Goal: Task Accomplishment & Management: Manage account settings

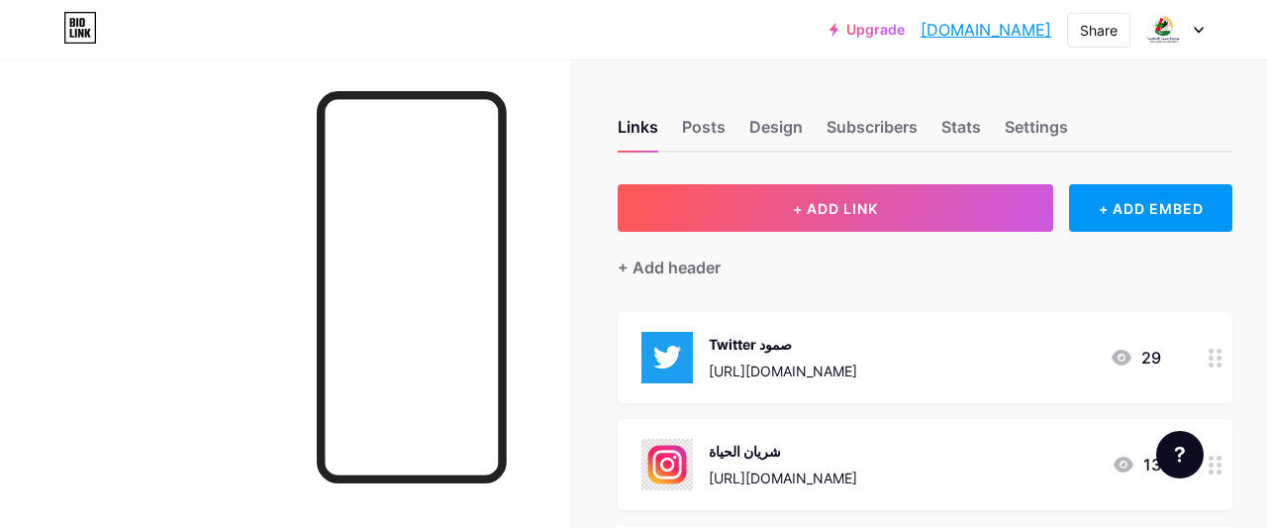
click at [1197, 34] on div at bounding box center [1174, 30] width 57 height 36
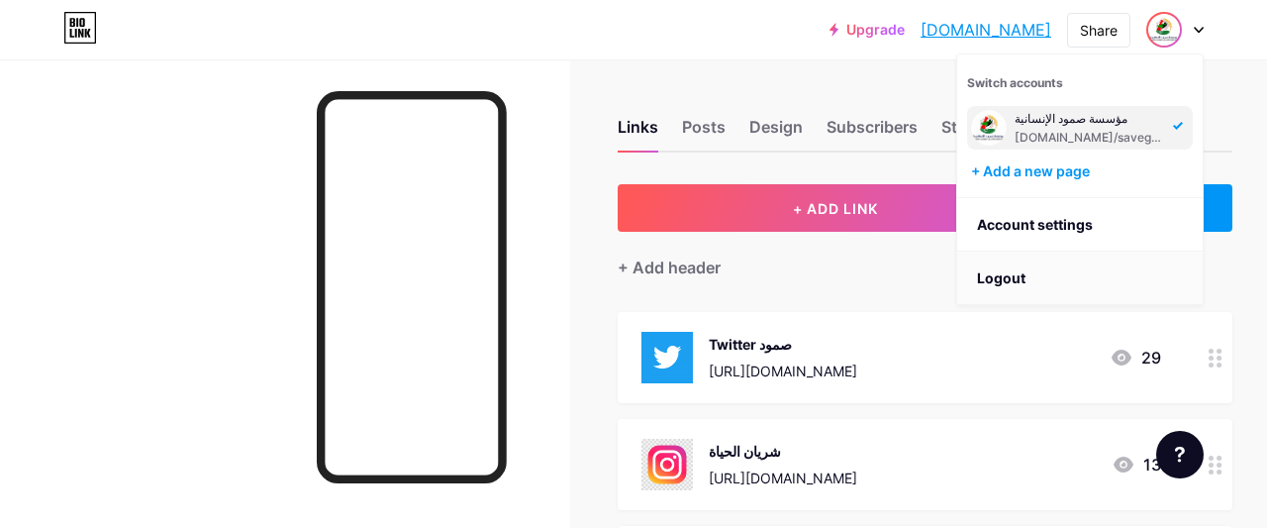
click at [1015, 272] on li "Logout" at bounding box center [1079, 277] width 245 height 53
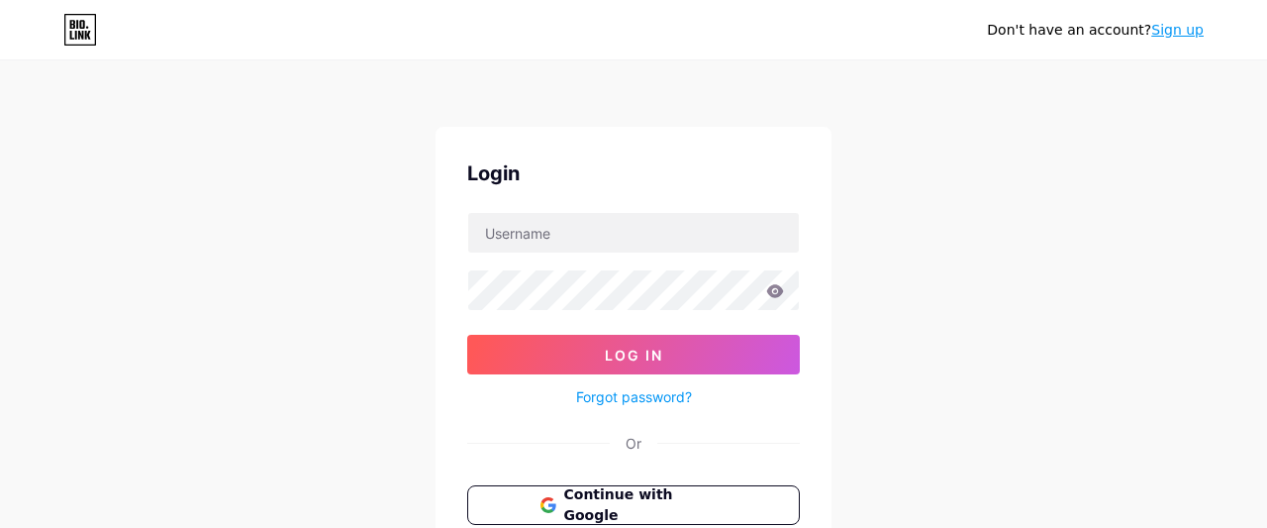
type input "[EMAIL_ADDRESS][DOMAIN_NAME]"
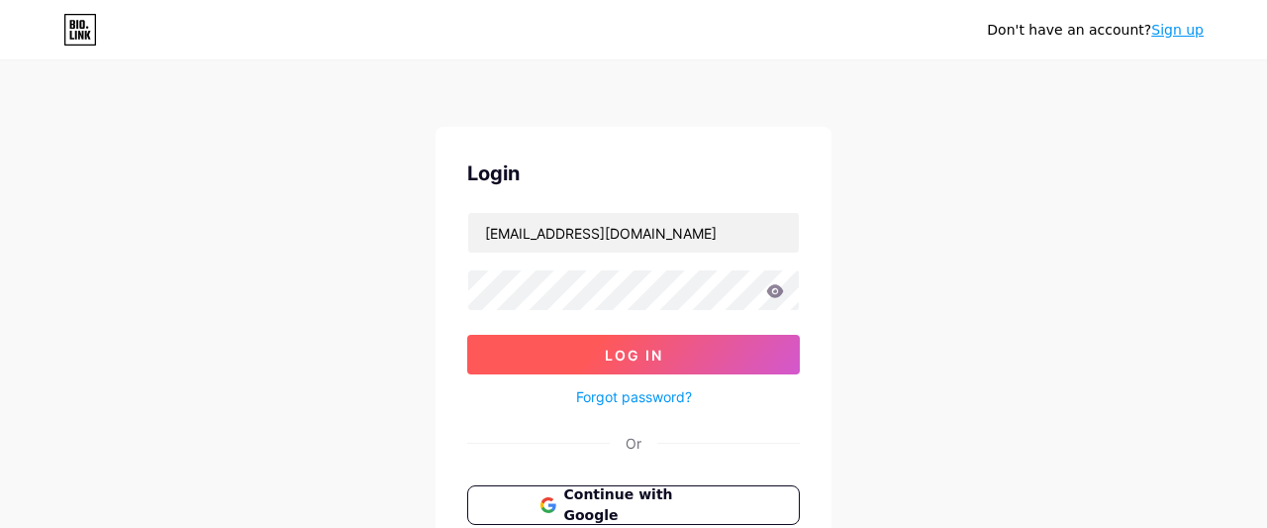
click at [589, 353] on button "Log In" at bounding box center [633, 355] width 333 height 40
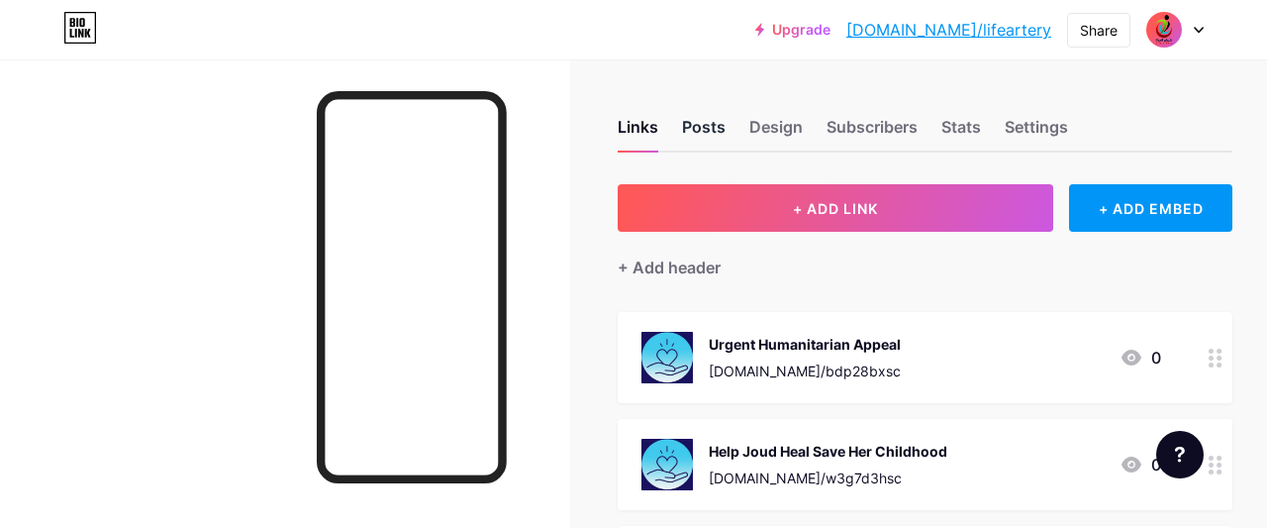
click at [692, 132] on div "Posts" at bounding box center [704, 133] width 44 height 36
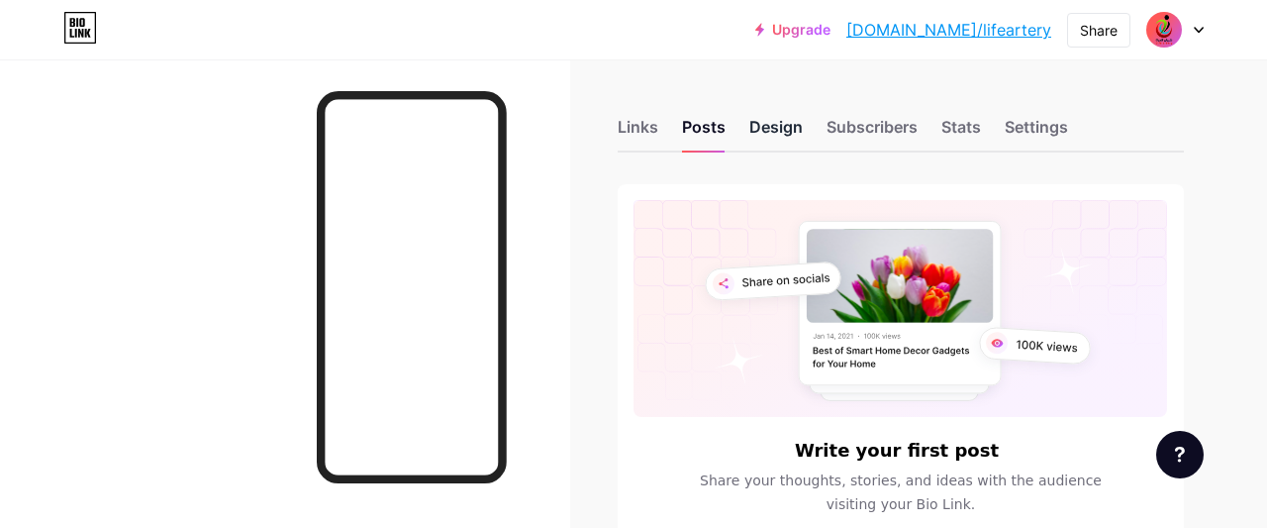
click at [797, 132] on div "Design" at bounding box center [775, 133] width 53 height 36
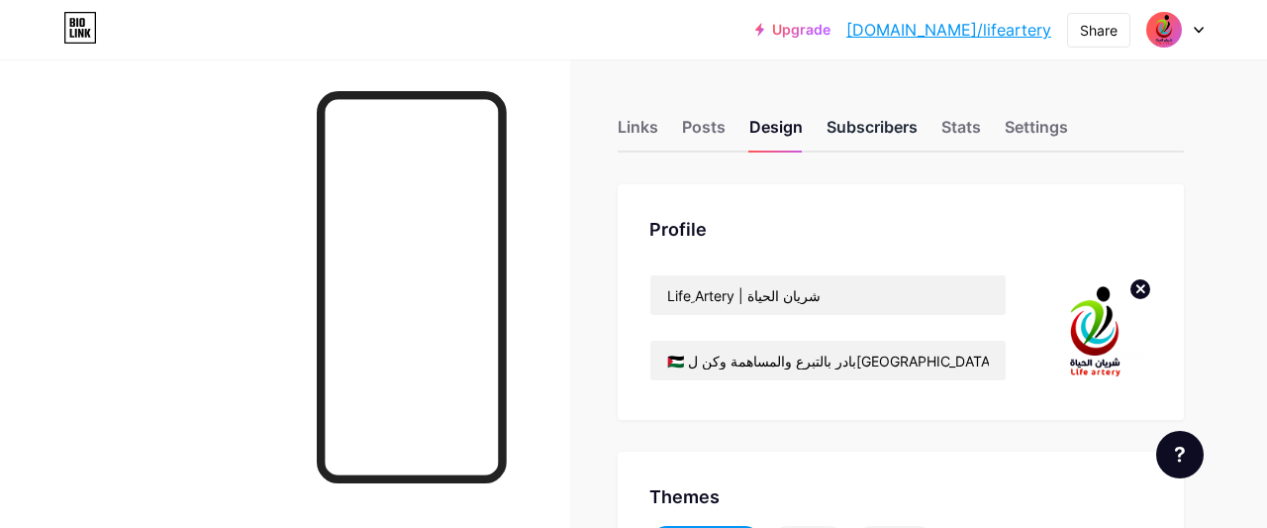
click at [869, 124] on div "Subscribers" at bounding box center [871, 133] width 91 height 36
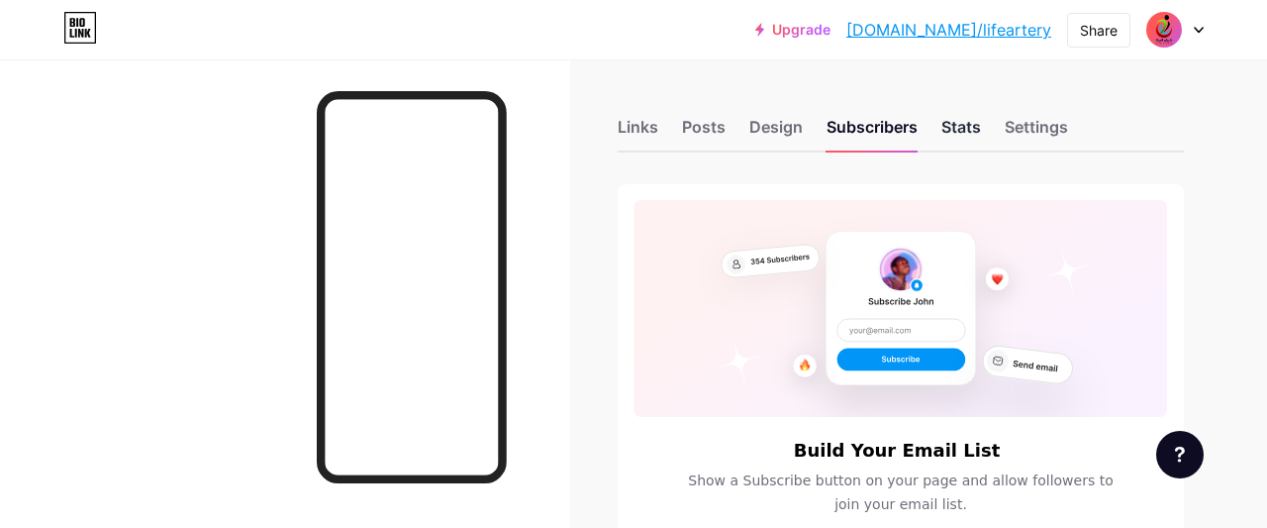
click at [965, 126] on div "Stats" at bounding box center [961, 133] width 40 height 36
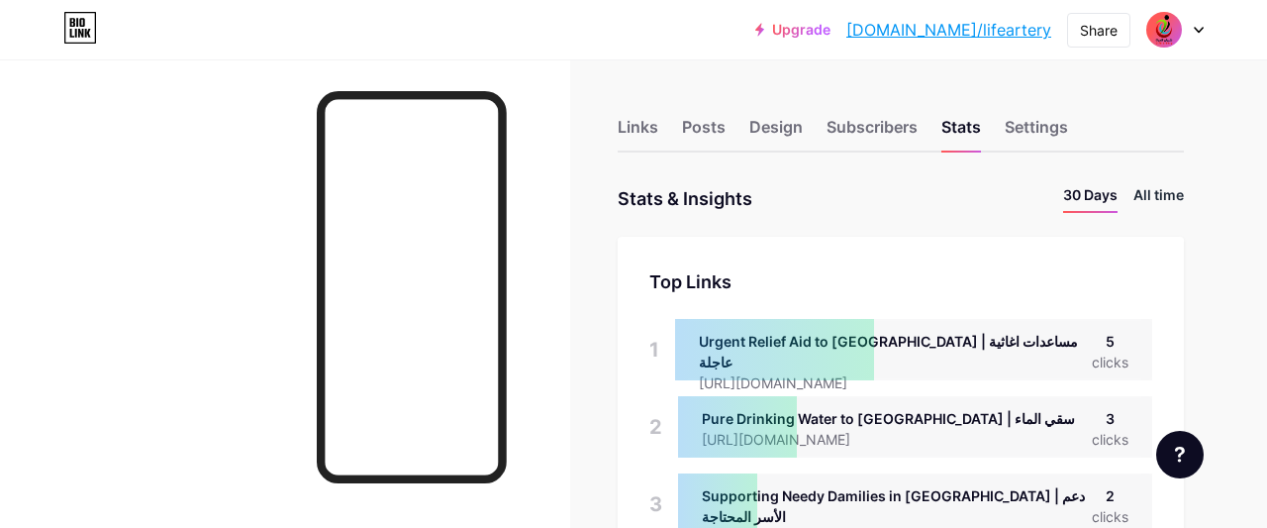
click at [1133, 197] on li "All time" at bounding box center [1158, 198] width 50 height 29
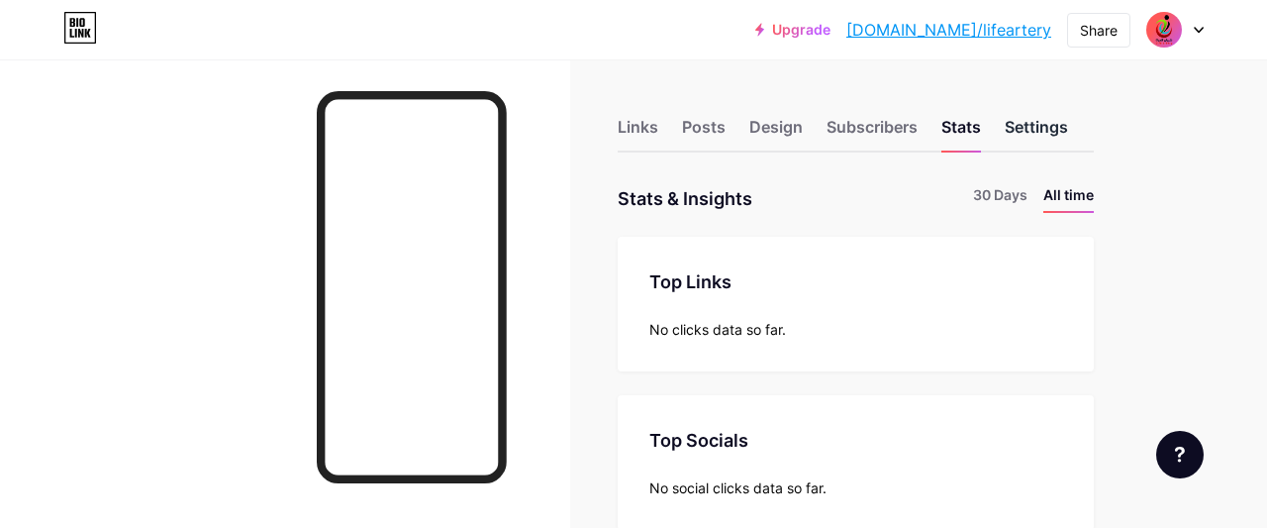
click at [1042, 137] on div "Settings" at bounding box center [1036, 133] width 63 height 36
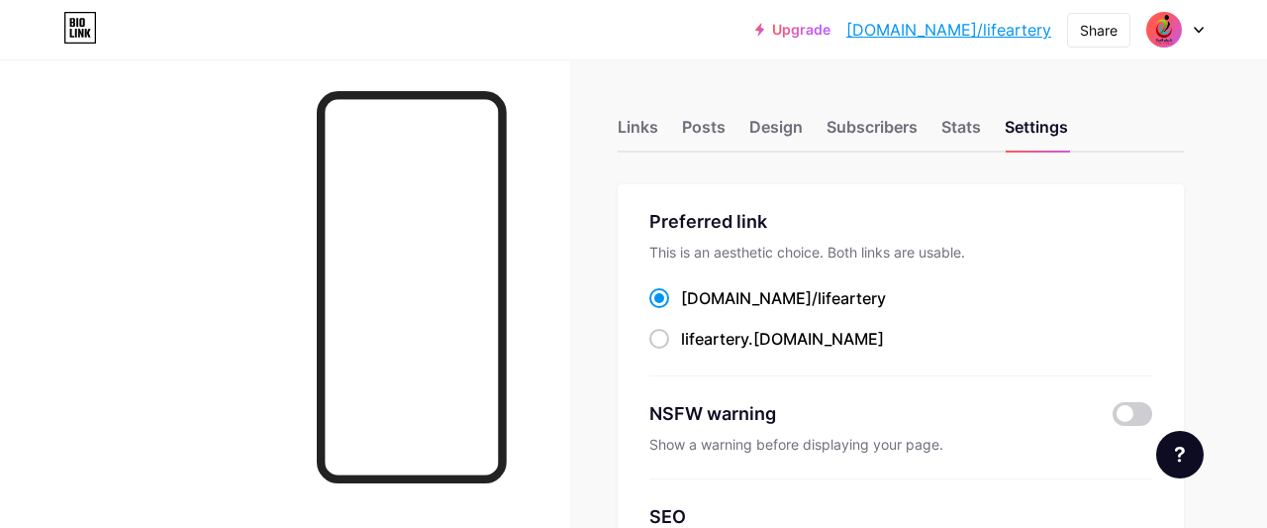
click at [1200, 37] on div at bounding box center [1174, 30] width 57 height 36
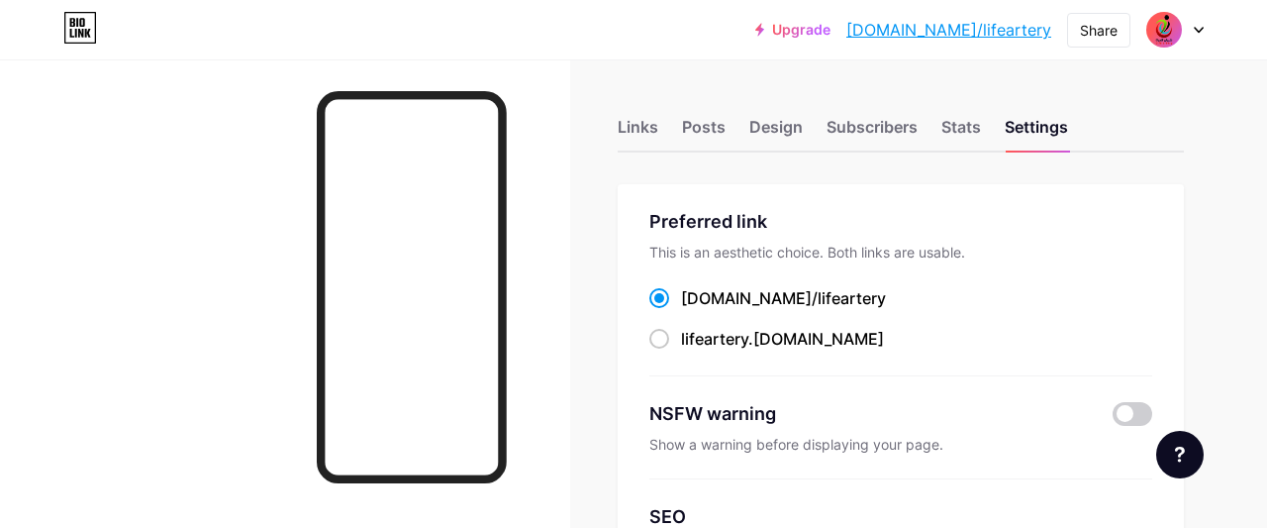
click at [981, 31] on link "[DOMAIN_NAME]/lifeartery" at bounding box center [948, 30] width 205 height 24
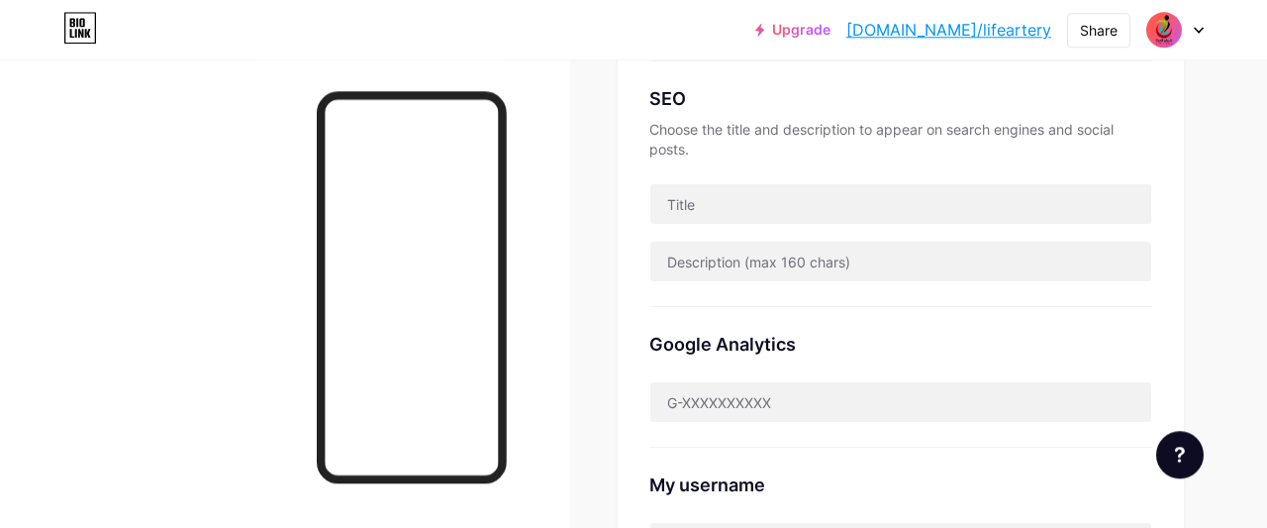
scroll to position [433, 0]
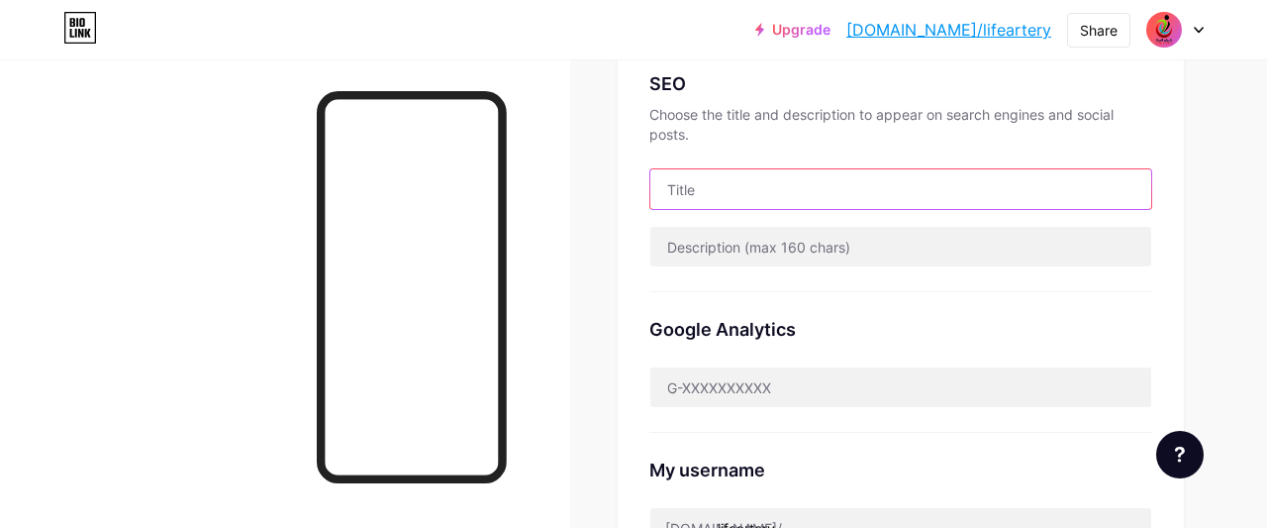
click at [716, 194] on input "text" at bounding box center [900, 189] width 501 height 40
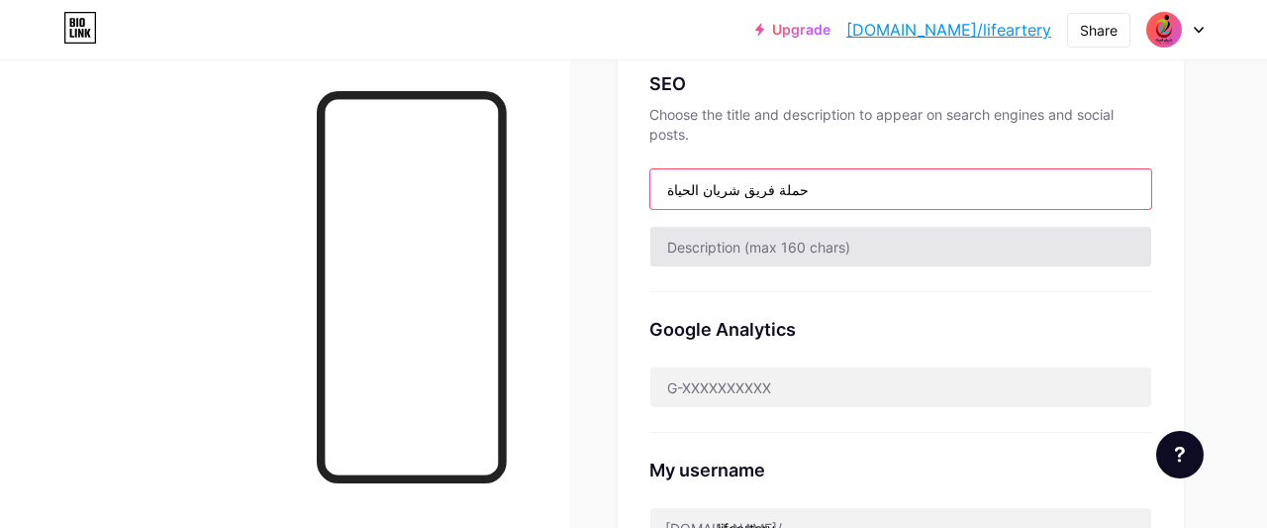
type input "حملة فريق شريان الحياة"
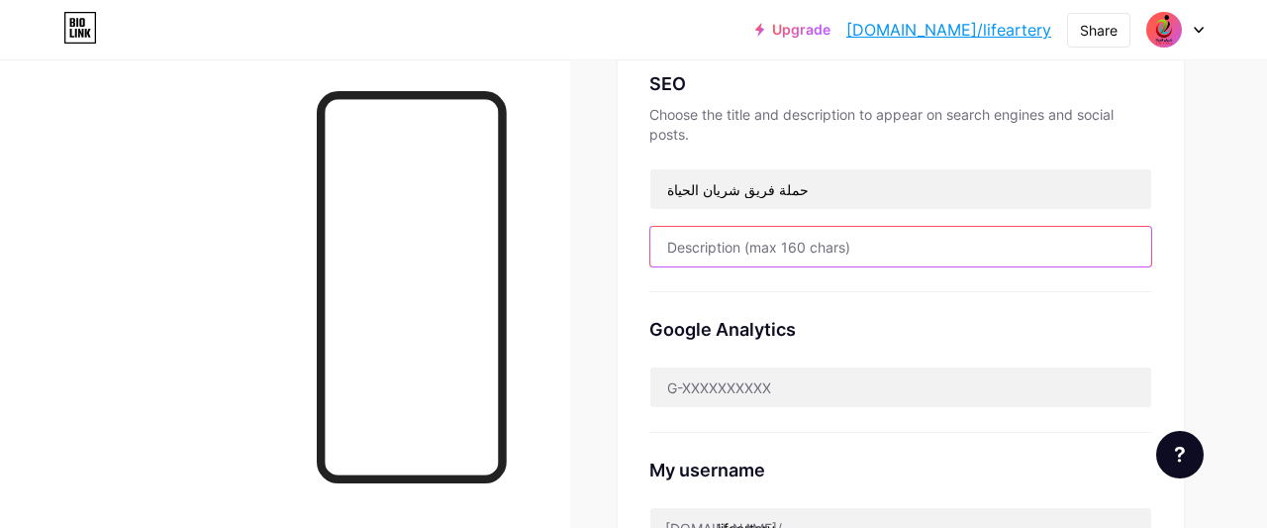
click at [805, 252] on input "text" at bounding box center [900, 247] width 501 height 40
type input "ل"
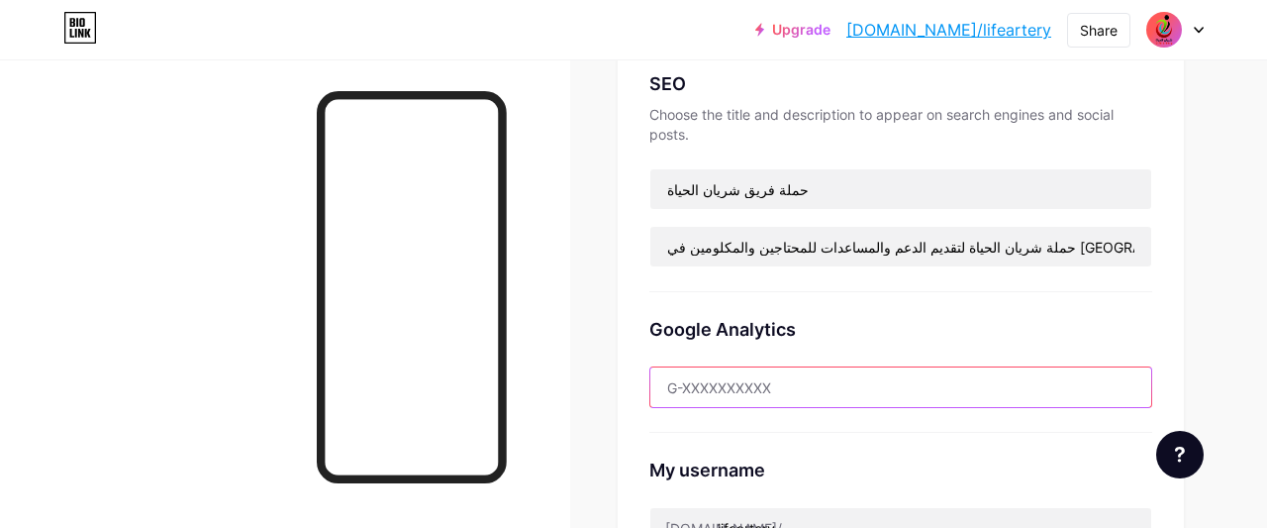
click at [897, 397] on input "text" at bounding box center [900, 387] width 501 height 40
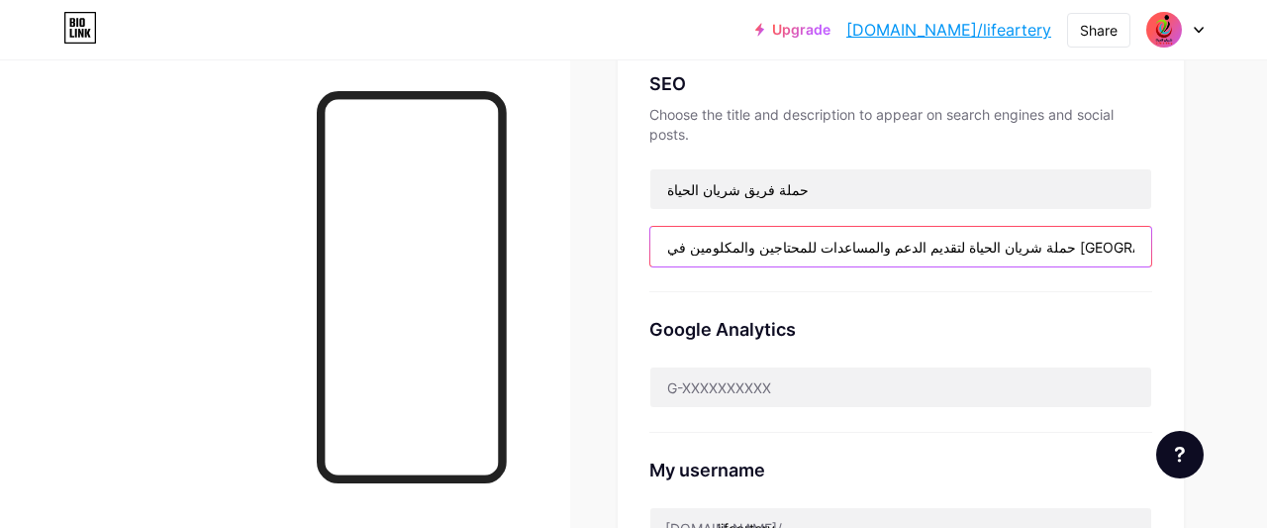
click at [668, 248] on input "حملة شريان الحياة لتقديم الدعم والمساعدات للمحتاجين والمكلومين في [GEOGRAPHIC_D…" at bounding box center [900, 247] width 501 height 40
type input "حملة شريان الحياة لتقديم الدعم والمساعدات للمحتاجين والمكلومين في [GEOGRAPHIC_D…"
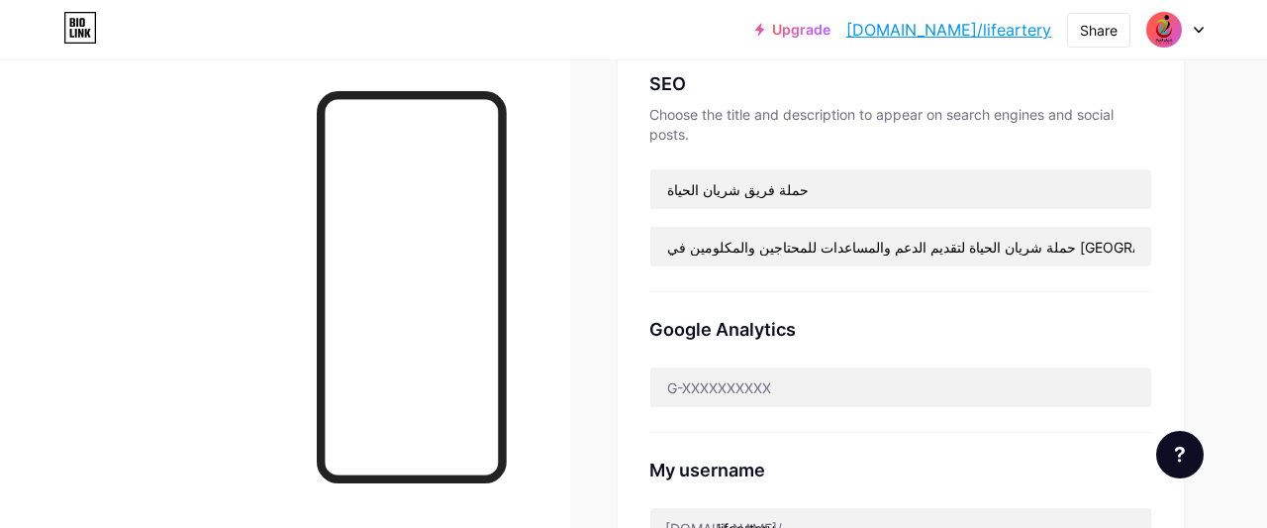
click at [810, 405] on div "Google Analytics" at bounding box center [900, 362] width 503 height 141
click at [595, 252] on div "Links Posts Design Subscribers Stats Settings Preferred link This is an aesthet…" at bounding box center [633, 425] width 1267 height 1596
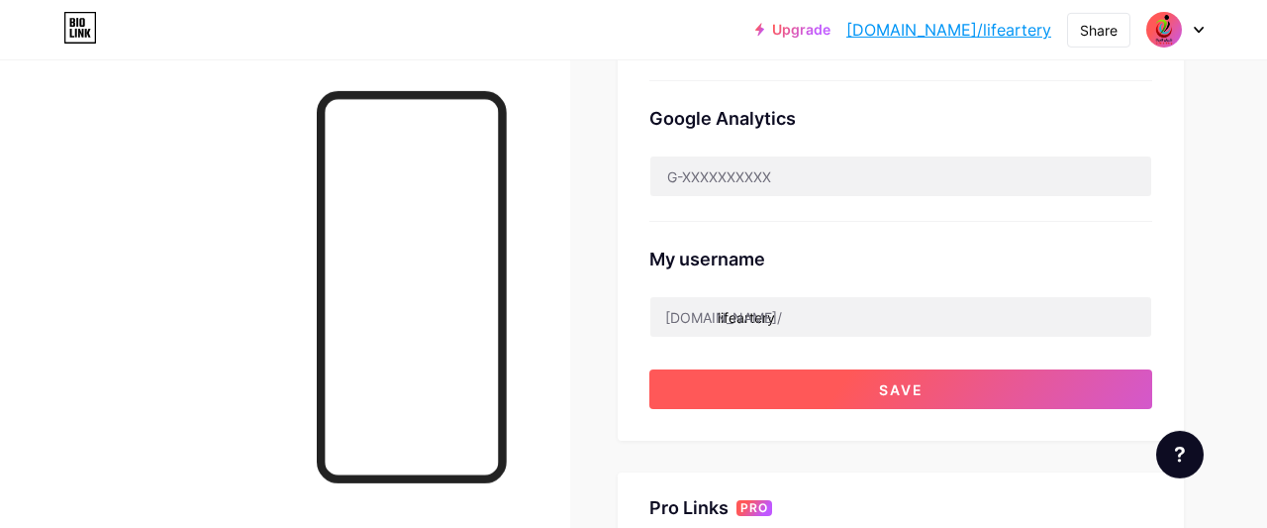
scroll to position [741, 0]
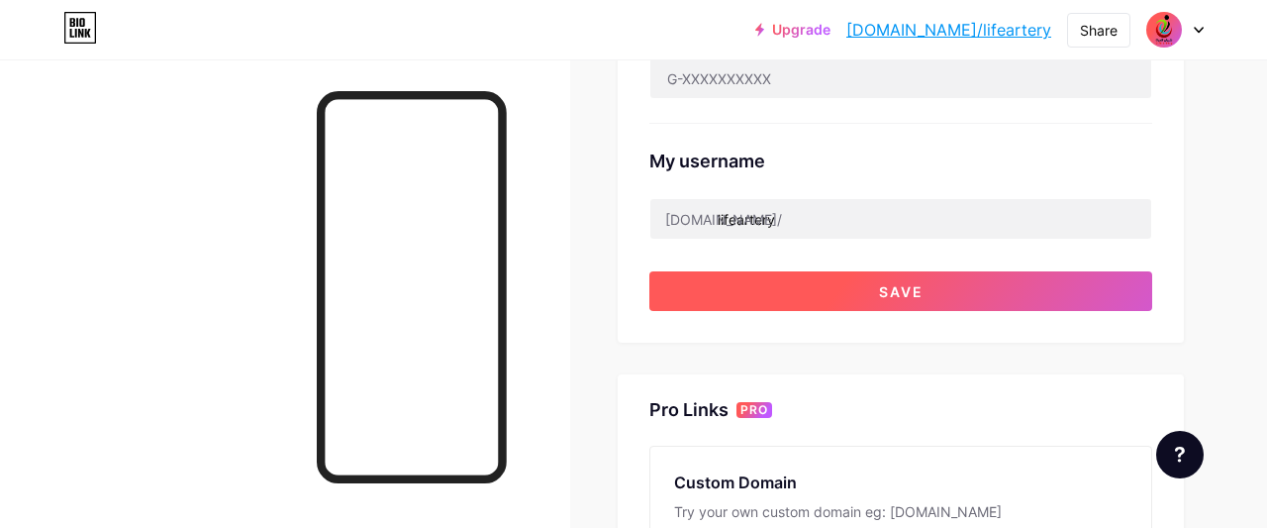
click at [794, 288] on button "Save" at bounding box center [900, 291] width 503 height 40
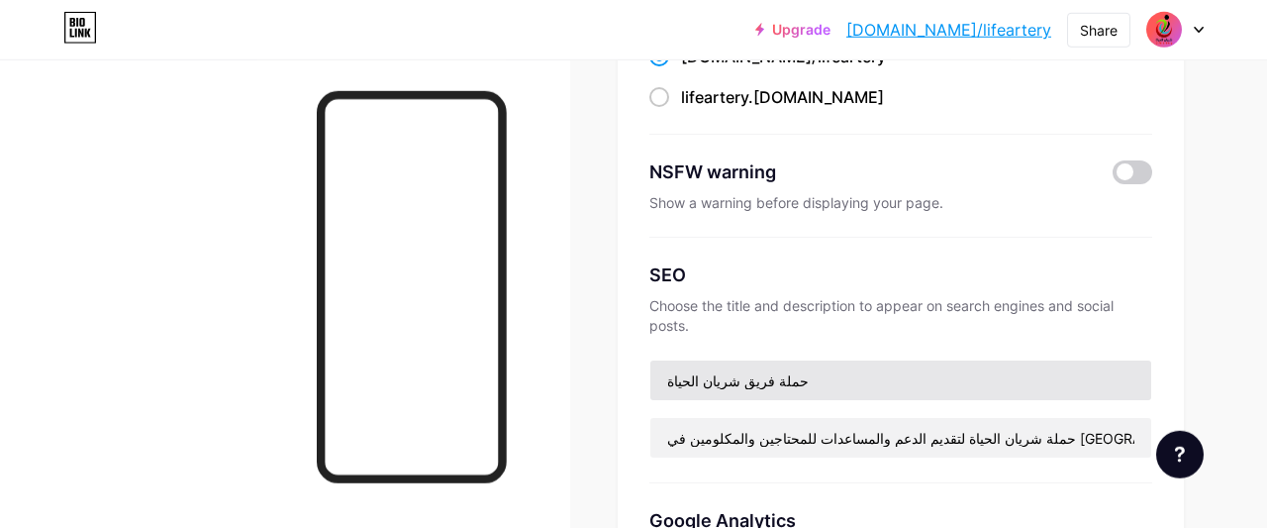
scroll to position [309, 0]
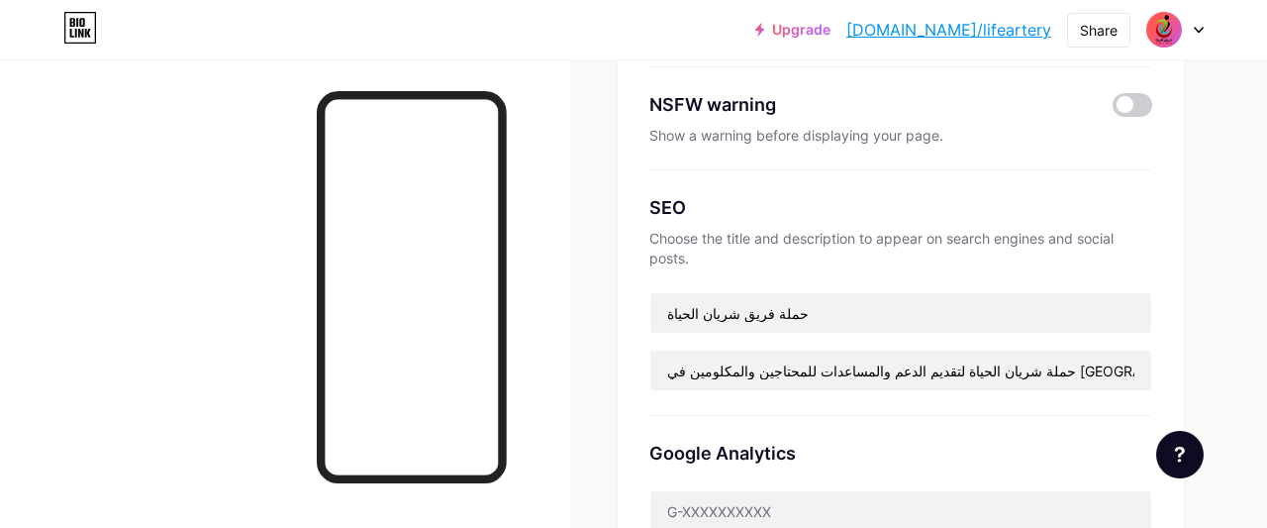
click at [696, 100] on div "NSFW warning" at bounding box center [867, 104] width 437 height 27
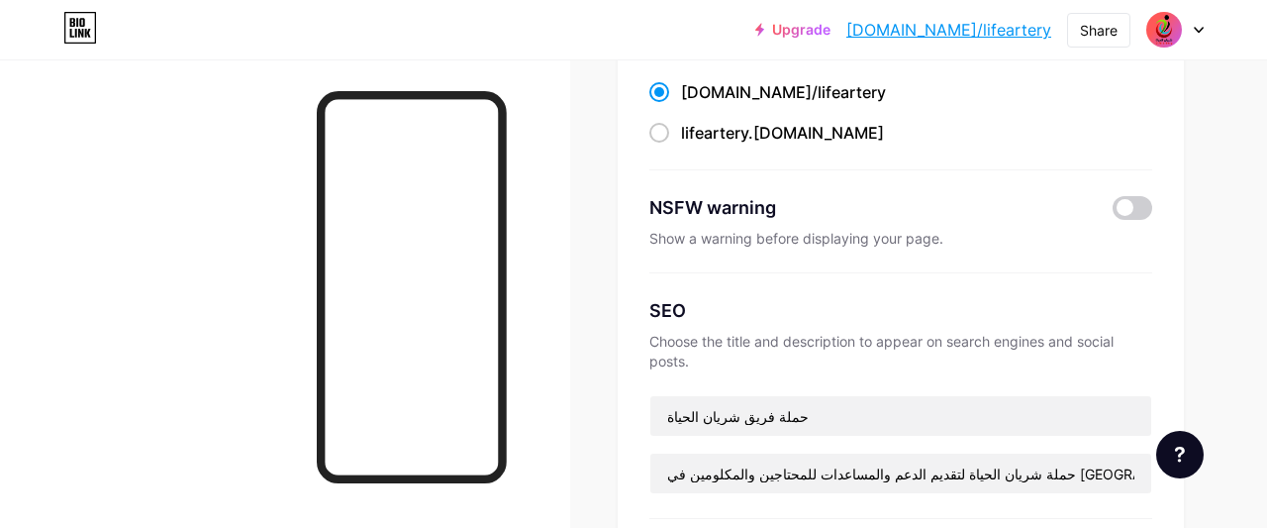
click at [700, 199] on div "NSFW warning" at bounding box center [867, 207] width 437 height 27
click at [698, 209] on div "NSFW warning" at bounding box center [867, 207] width 437 height 27
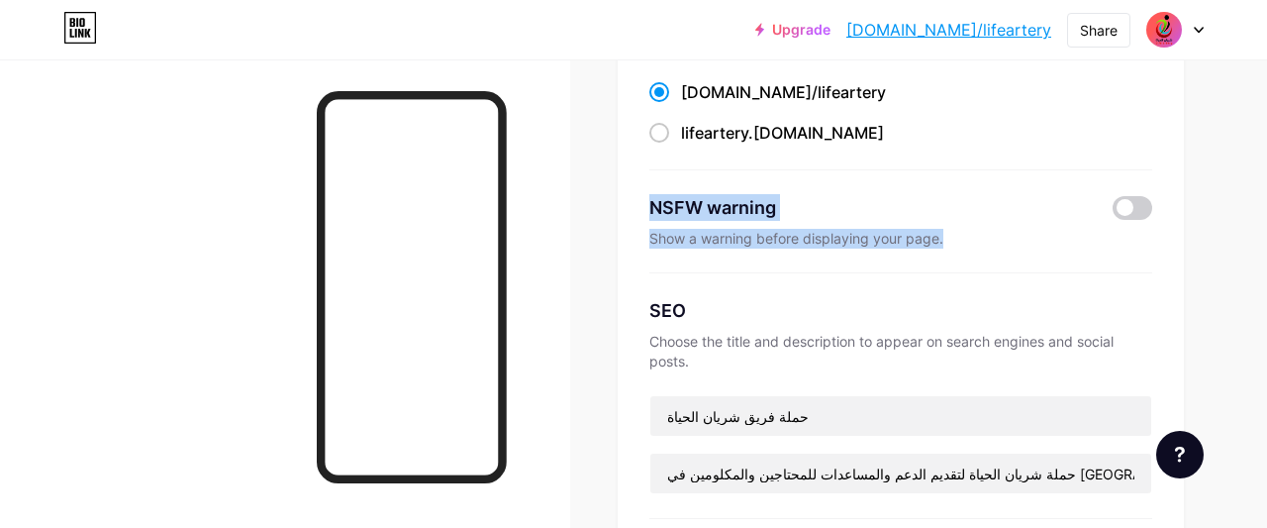
drag, startPoint x: 641, startPoint y: 197, endPoint x: 981, endPoint y: 258, distance: 345.0
click at [981, 258] on div "Preferred link This is an aesthetic choice. Both links are usable. [DOMAIN_NAME…" at bounding box center [901, 392] width 566 height 828
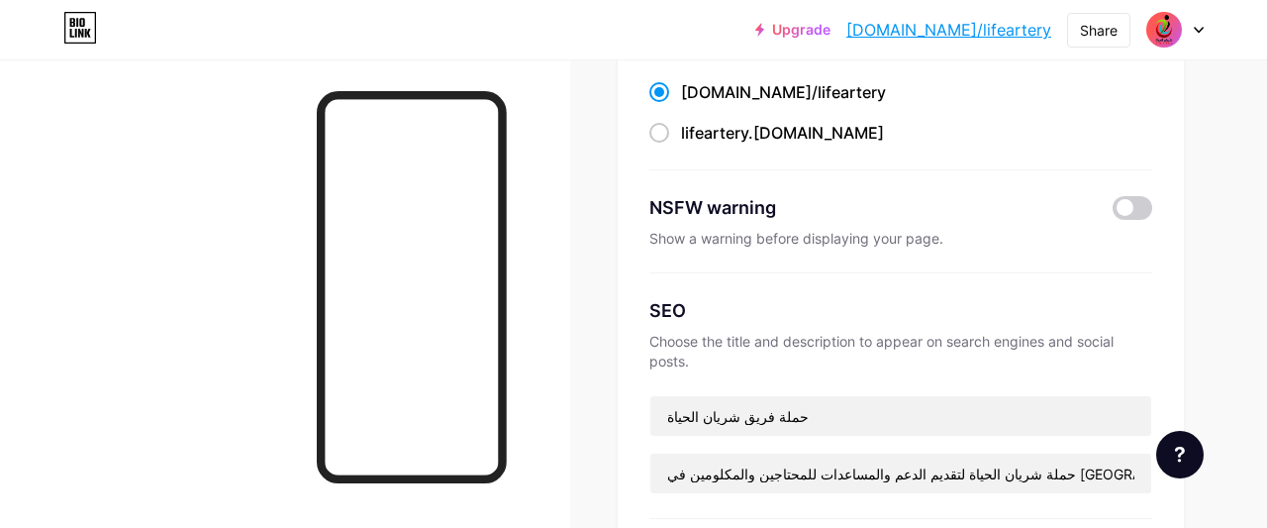
click at [1036, 269] on div "NSFW warning Show a warning before displaying your page." at bounding box center [900, 221] width 503 height 103
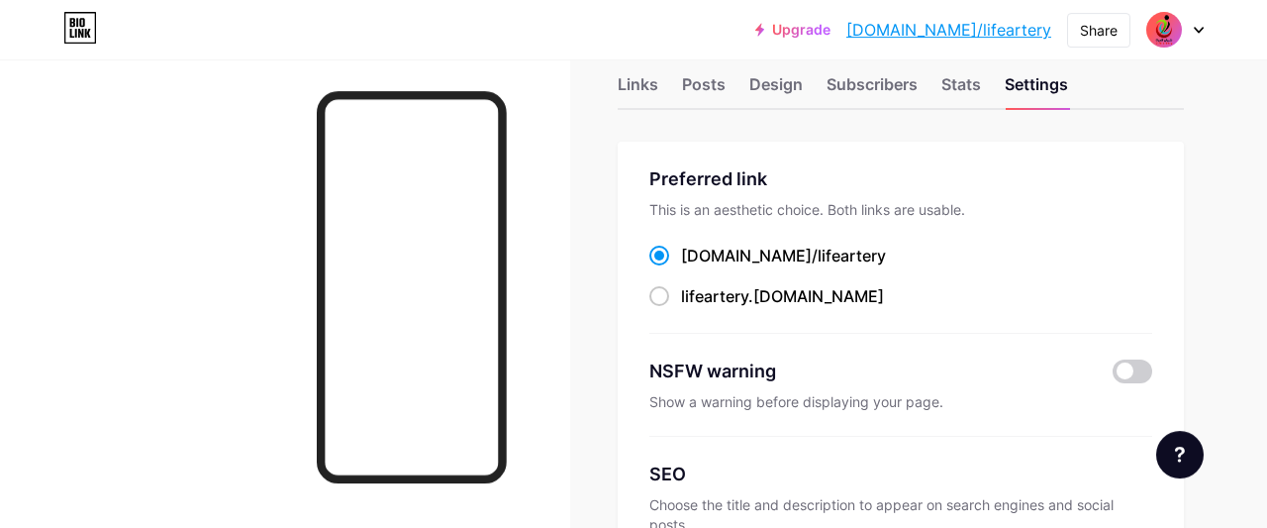
scroll to position [0, 0]
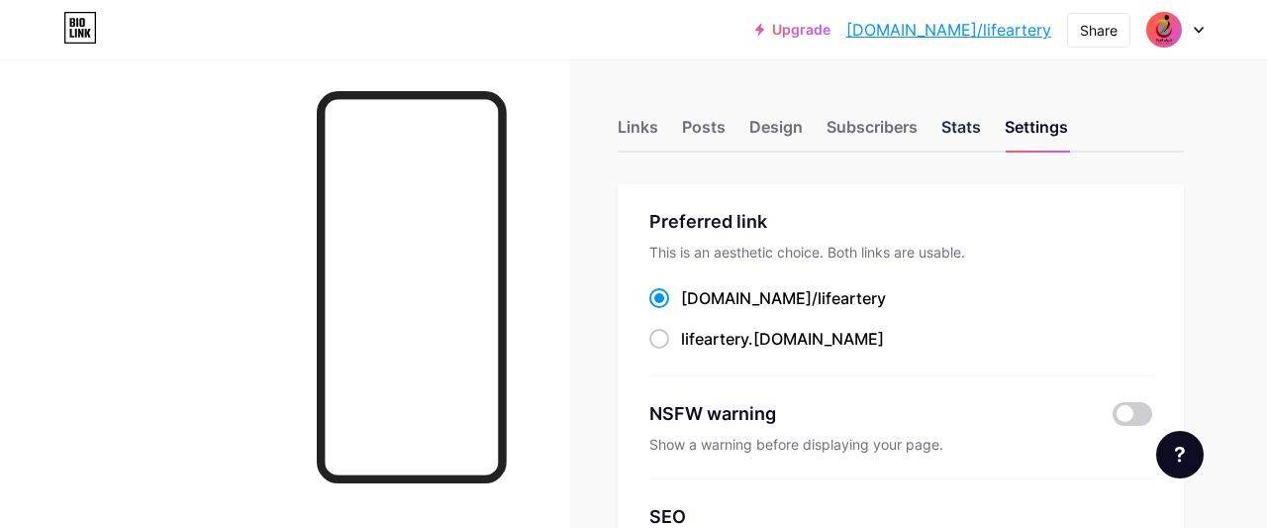
click at [951, 132] on div "Stats" at bounding box center [961, 133] width 40 height 36
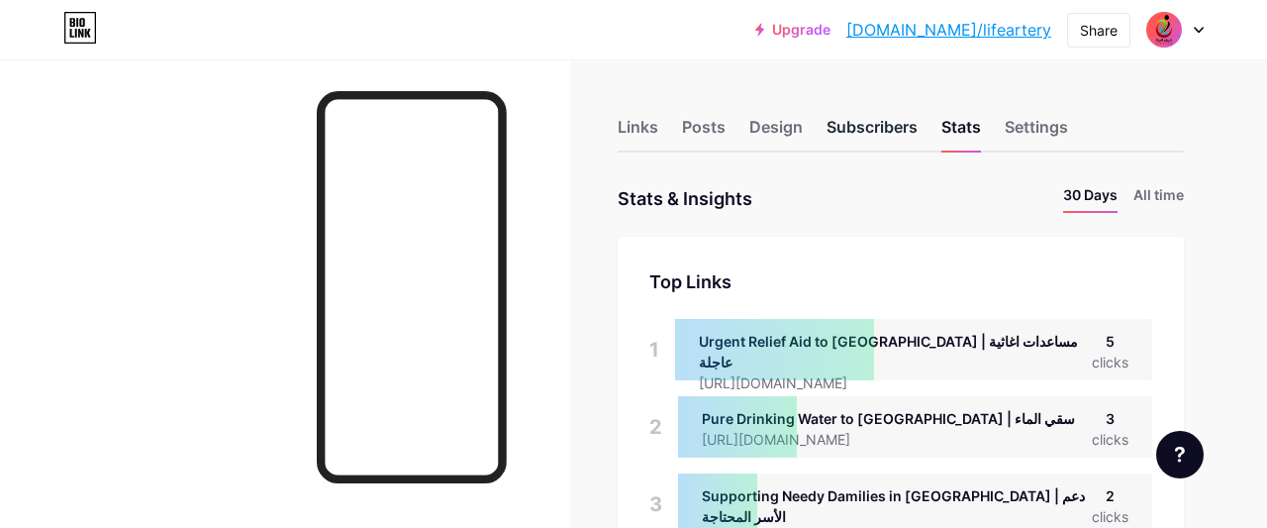
click at [872, 116] on div "Subscribers" at bounding box center [871, 133] width 91 height 36
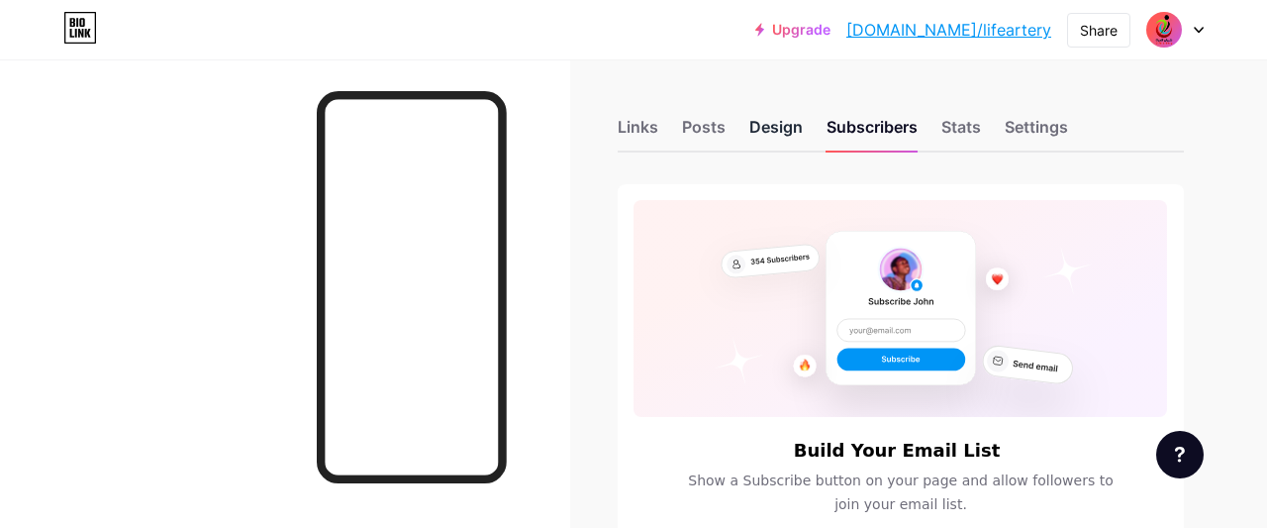
click at [776, 126] on div "Design" at bounding box center [775, 133] width 53 height 36
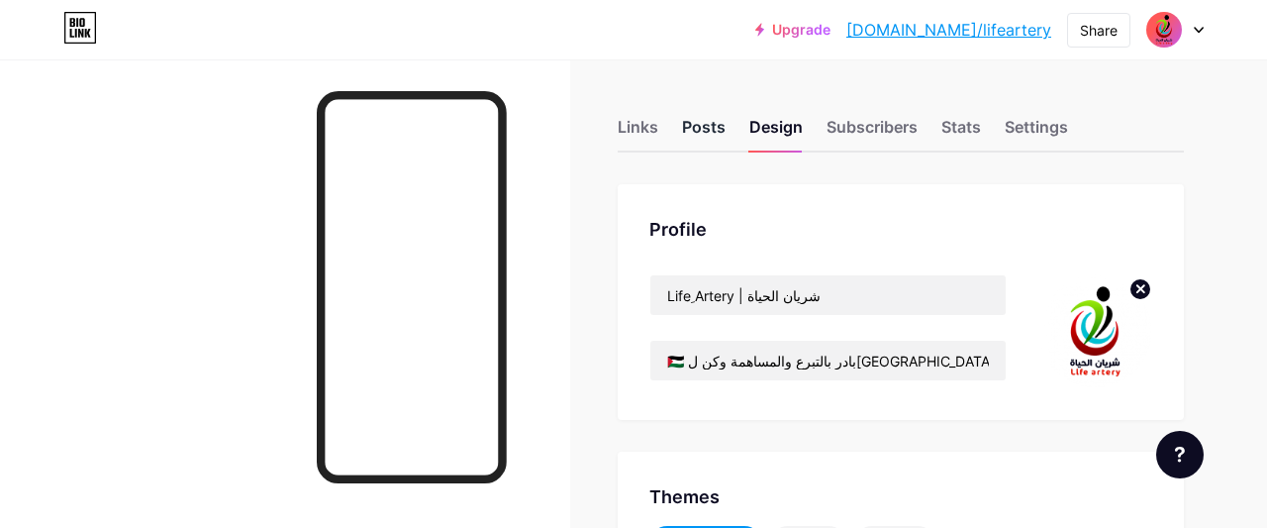
click at [718, 130] on div "Posts" at bounding box center [704, 133] width 44 height 36
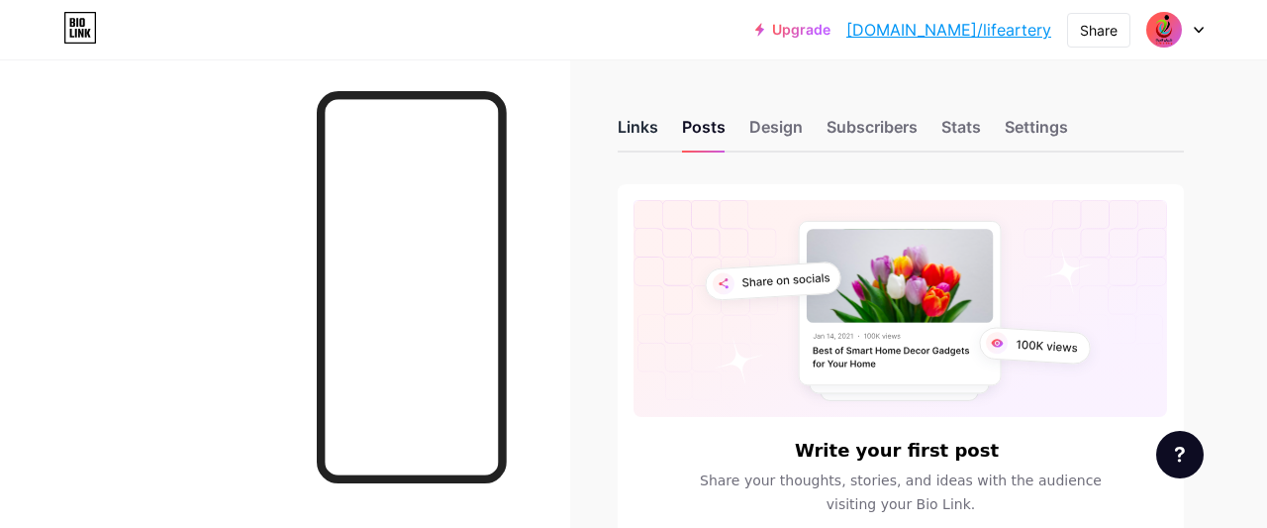
click at [650, 128] on div "Links" at bounding box center [638, 133] width 41 height 36
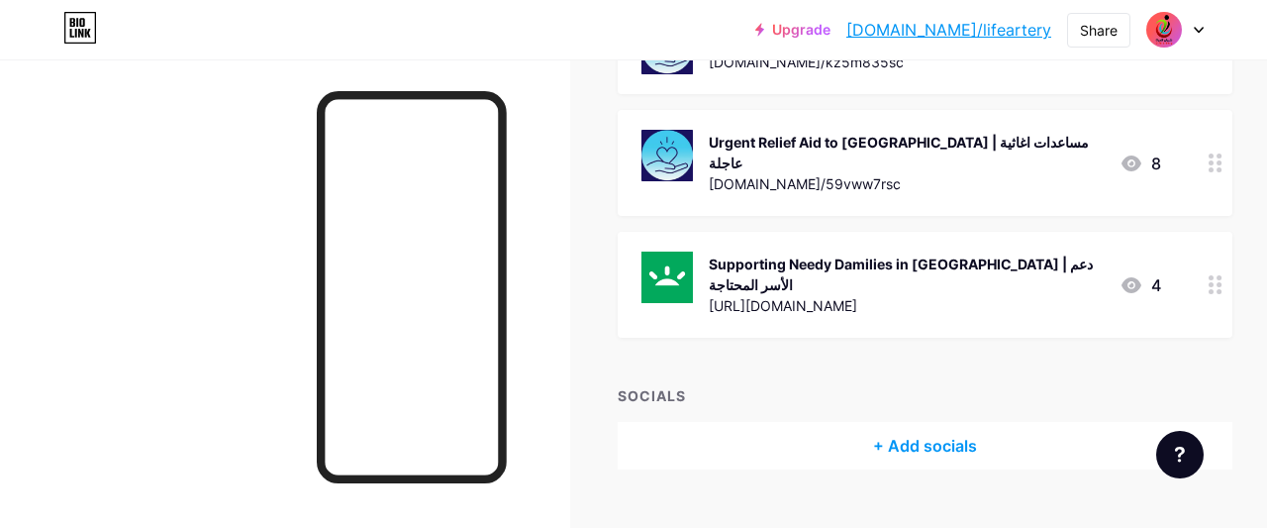
scroll to position [746, 0]
